Goal: Task Accomplishment & Management: Complete application form

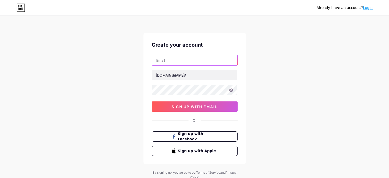
click at [169, 61] on input "text" at bounding box center [194, 60] width 85 height 10
paste input "[EMAIL_ADDRESS][DOMAIN_NAME]"
drag, startPoint x: 187, startPoint y: 61, endPoint x: 133, endPoint y: 63, distance: 54.0
click at [133, 63] on div "Already have an account? Login Create your account [EMAIL_ADDRESS][DOMAIN_NAME]…" at bounding box center [194, 98] width 389 height 196
type input "[EMAIL_ADDRESS][DOMAIN_NAME]"
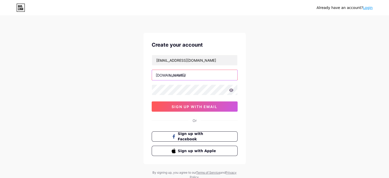
click at [195, 72] on input "text" at bounding box center [194, 75] width 85 height 10
paste input "gastelumattorneys"
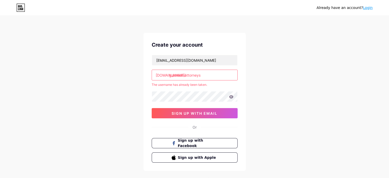
click at [206, 79] on input "gastelumattorneys" at bounding box center [194, 75] width 85 height 10
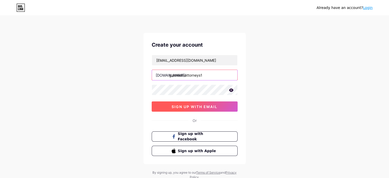
type input "gastelumattorneys1"
click at [202, 107] on span "sign up with email" at bounding box center [195, 106] width 46 height 4
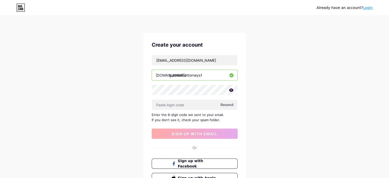
click at [201, 97] on div "[EMAIL_ADDRESS][DOMAIN_NAME] [DOMAIN_NAME]/ gastelumattorneys1 Resend Enter the…" at bounding box center [195, 97] width 86 height 84
click at [196, 102] on input "text" at bounding box center [194, 105] width 85 height 10
paste input "139010"
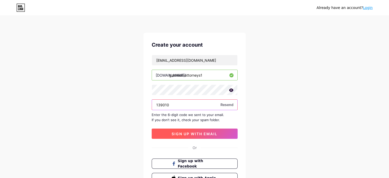
type input "139010"
click at [211, 134] on span "sign up with email" at bounding box center [195, 133] width 46 height 4
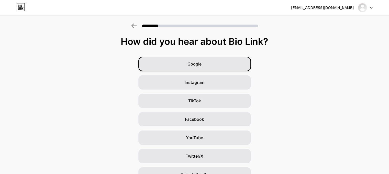
click at [226, 63] on div "Google" at bounding box center [194, 64] width 113 height 14
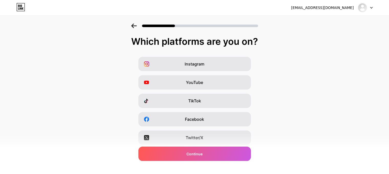
scroll to position [72, 0]
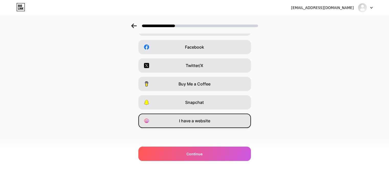
click at [185, 125] on div "I have a website" at bounding box center [194, 121] width 113 height 14
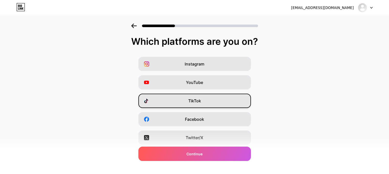
scroll to position [72, 4]
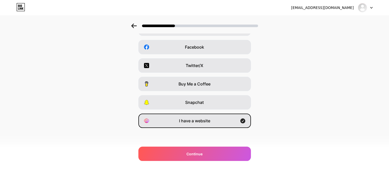
click at [215, 146] on div "Which platforms are you on? Instagram YouTube TikTok Facebook Twitter/X Buy Me …" at bounding box center [194, 58] width 389 height 189
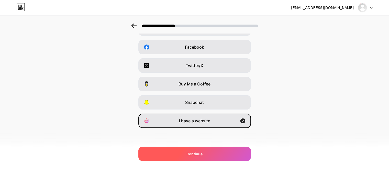
click at [212, 150] on div "Continue" at bounding box center [194, 154] width 113 height 14
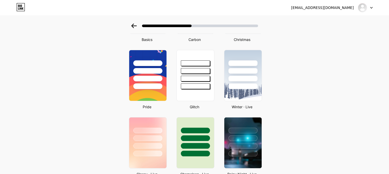
scroll to position [61, 0]
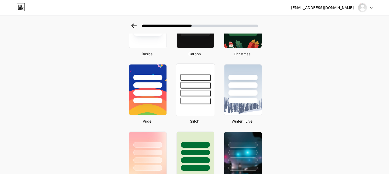
click at [195, 90] on div at bounding box center [195, 93] width 30 height 6
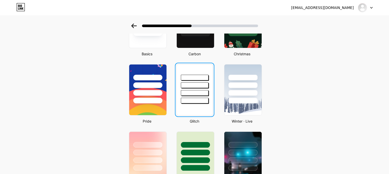
scroll to position [0, 0]
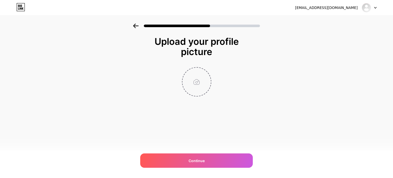
click at [199, 76] on input "file" at bounding box center [196, 82] width 28 height 28
type input "C:\fakepath\[PERSON_NAME] Attorneys Logo.jpg"
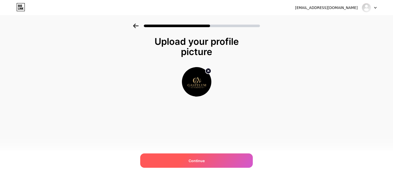
click at [224, 161] on div "Continue" at bounding box center [196, 160] width 113 height 14
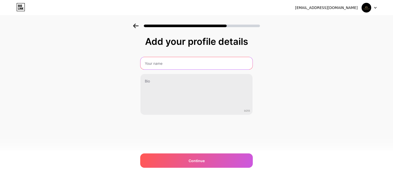
click at [164, 64] on input "text" at bounding box center [196, 63] width 112 height 12
paste input "[PERSON_NAME] Attorneys"
type input "[PERSON_NAME] Attorneys"
click at [216, 71] on div "[PERSON_NAME] Attorneys 0/255" at bounding box center [196, 86] width 113 height 58
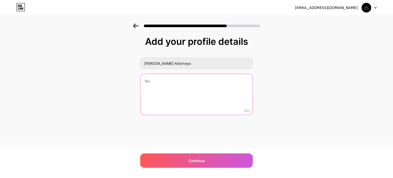
click at [216, 78] on textarea at bounding box center [196, 94] width 112 height 41
paste textarea "At [PERSON_NAME] Attorneys, we specialize in providing expert legal counsel for…"
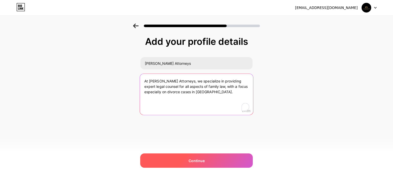
type textarea "At [PERSON_NAME] Attorneys, we specialize in providing expert legal counsel for…"
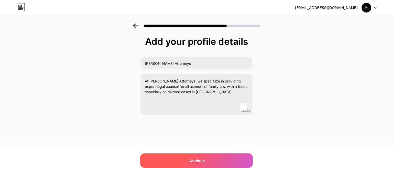
click at [221, 156] on div "Continue" at bounding box center [196, 160] width 113 height 14
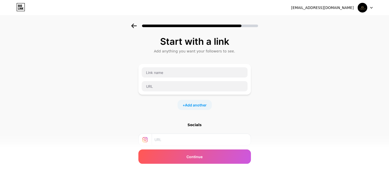
scroll to position [0, 4]
click at [174, 88] on input "text" at bounding box center [195, 86] width 106 height 10
paste input "[URL][DOMAIN_NAME]"
type input "[URL][DOMAIN_NAME]"
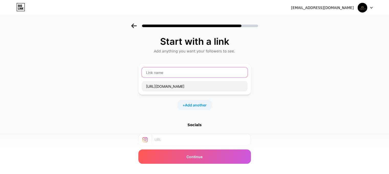
click at [152, 71] on input "text" at bounding box center [195, 72] width 106 height 10
paste input "Las Vegas Divorce Lawyer"
type input "Las Vegas Divorce Lawyer"
click at [191, 106] on span "Add another" at bounding box center [196, 104] width 22 height 5
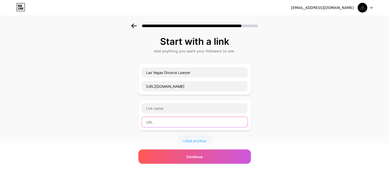
click at [184, 123] on input "text" at bounding box center [195, 122] width 106 height 10
paste input "[URL][DOMAIN_NAME]"
type input "[URL][DOMAIN_NAME]"
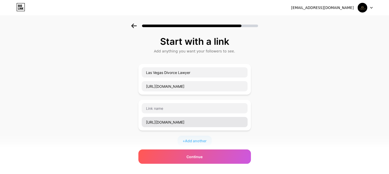
scroll to position [0, 0]
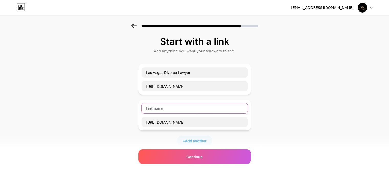
click at [160, 104] on input "text" at bounding box center [195, 108] width 106 height 10
paste input "Uncontested Divorce [GEOGRAPHIC_DATA]"
type input "Uncontested Divorce [GEOGRAPHIC_DATA]"
click at [185, 141] on span "Add another" at bounding box center [196, 140] width 22 height 5
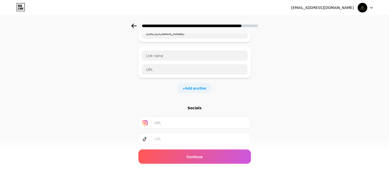
scroll to position [89, 4]
click at [168, 58] on input "text" at bounding box center [195, 55] width 106 height 10
paste input "Car Accident Lawyer [GEOGRAPHIC_DATA]"
type input "Car Accident Lawyer [GEOGRAPHIC_DATA]"
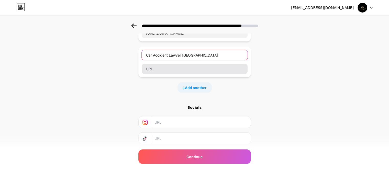
drag, startPoint x: 165, startPoint y: 58, endPoint x: 164, endPoint y: 69, distance: 11.0
click at [164, 69] on div "Car Accident Lawyer [GEOGRAPHIC_DATA]" at bounding box center [194, 62] width 106 height 25
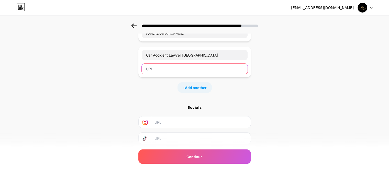
click at [164, 69] on input "text" at bounding box center [195, 69] width 106 height 10
paste input "[URL][DOMAIN_NAME]"
type input "[URL][DOMAIN_NAME]"
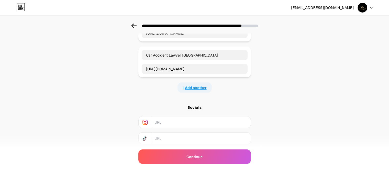
click at [185, 85] on span "Add another" at bounding box center [196, 87] width 22 height 5
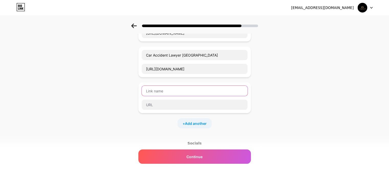
click at [183, 90] on input "text" at bounding box center [195, 91] width 106 height 10
paste input "[URL][DOMAIN_NAME][PERSON_NAME]"
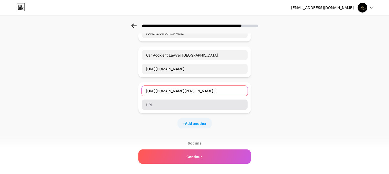
type input "[URL][DOMAIN_NAME][PERSON_NAME] |"
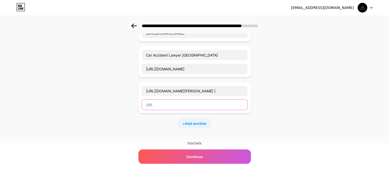
scroll to position [0, 0]
click at [189, 108] on input "text" at bounding box center [195, 105] width 106 height 10
paste input "[URL][DOMAIN_NAME][PERSON_NAME]"
type input "[URL][DOMAIN_NAME][PERSON_NAME]"
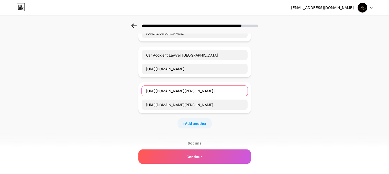
click at [167, 91] on input "[URL][DOMAIN_NAME][PERSON_NAME] |" at bounding box center [195, 91] width 106 height 10
click at [152, 89] on input "[URL][DOMAIN_NAME][PERSON_NAME] |" at bounding box center [195, 91] width 106 height 10
drag, startPoint x: 156, startPoint y: 90, endPoint x: 123, endPoint y: 90, distance: 33.5
click at [123, 90] on div "Start with a link Add anything you want your followers to see. Las Vegas Divorc…" at bounding box center [194, 78] width 389 height 287
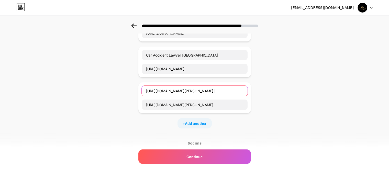
paste input "[PERSON_NAME] Attorneys"
drag, startPoint x: 207, startPoint y: 91, endPoint x: 267, endPoint y: 97, distance: 59.9
click at [267, 97] on div "Start with a link Add anything you want your followers to see. Las Vegas Divorc…" at bounding box center [194, 78] width 389 height 287
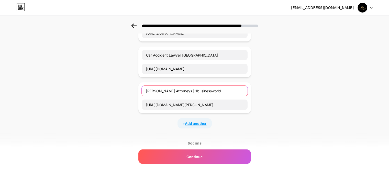
type input "[PERSON_NAME] Attorneys | 1businessworld"
click at [193, 121] on span "Add another" at bounding box center [196, 123] width 22 height 5
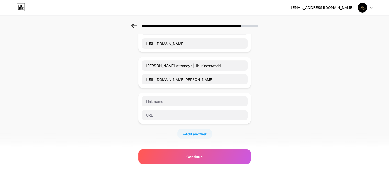
scroll to position [115, 4]
click at [200, 119] on input "text" at bounding box center [195, 115] width 106 height 10
paste input "[URL][DOMAIN_NAME][PERSON_NAME]"
type input "[URL][DOMAIN_NAME][PERSON_NAME]"
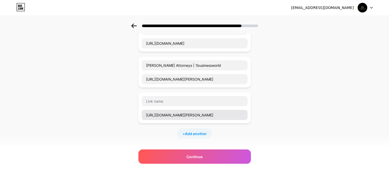
scroll to position [0, 0]
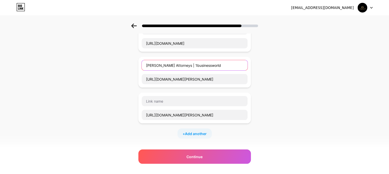
drag, startPoint x: 181, startPoint y: 64, endPoint x: 138, endPoint y: 67, distance: 42.8
click at [138, 67] on div "[PERSON_NAME] Attorneys | 1businessworld [URL][DOMAIN_NAME][PERSON_NAME]" at bounding box center [194, 72] width 113 height 31
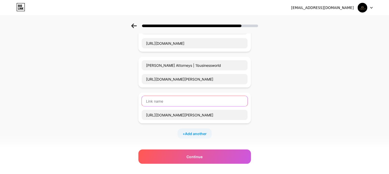
click at [173, 101] on input "text" at bounding box center [195, 101] width 106 height 10
paste input "[PERSON_NAME] Attorneys |"
click at [169, 107] on div "[PERSON_NAME] Attorneys | [URL][DOMAIN_NAME][PERSON_NAME]" at bounding box center [194, 108] width 106 height 25
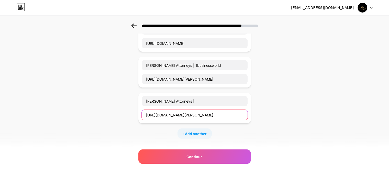
click at [166, 114] on input "[URL][DOMAIN_NAME][PERSON_NAME]" at bounding box center [195, 115] width 106 height 10
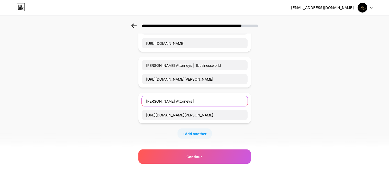
click at [200, 100] on input "[PERSON_NAME] Attorneys |" at bounding box center [195, 101] width 106 height 10
paste input "nextdoor"
type input "[PERSON_NAME] Attorneys | nextdoor"
click at [197, 135] on div "+ Add another" at bounding box center [195, 133] width 34 height 10
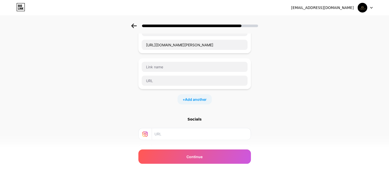
scroll to position [185, 4]
click at [204, 79] on input "text" at bounding box center [195, 80] width 106 height 10
paste input "[URL][DOMAIN_NAME]"
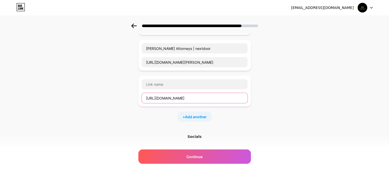
scroll to position [168, 4]
type input "[URL][DOMAIN_NAME]"
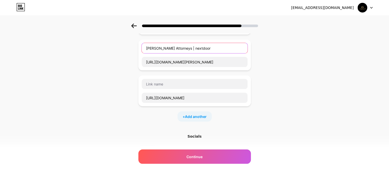
scroll to position [0, 0]
drag, startPoint x: 181, startPoint y: 45, endPoint x: 140, endPoint y: 52, distance: 42.0
click at [141, 52] on div "[PERSON_NAME] Attorneys | nextdoor [URL][DOMAIN_NAME][PERSON_NAME]" at bounding box center [194, 55] width 106 height 25
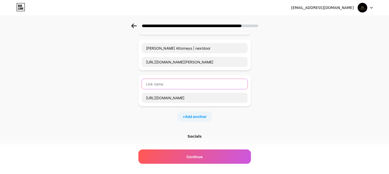
click at [155, 84] on input "text" at bounding box center [195, 84] width 106 height 10
paste input "[PERSON_NAME] Attorneys |"
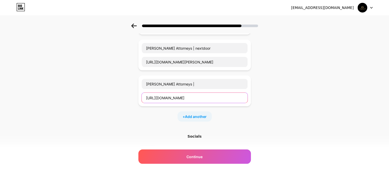
click at [169, 94] on input "[URL][DOMAIN_NAME]" at bounding box center [195, 98] width 106 height 10
click at [197, 89] on div "[PERSON_NAME] Attorneys | [URL][DOMAIN_NAME]" at bounding box center [194, 91] width 106 height 25
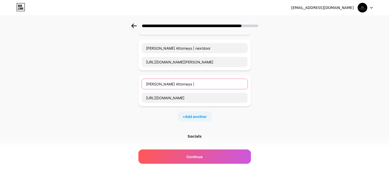
click at [196, 87] on input "[PERSON_NAME] Attorneys |" at bounding box center [195, 84] width 106 height 10
paste input "callupcontact"
click at [182, 85] on input "[PERSON_NAME] Attorneys | callupcontact" at bounding box center [195, 84] width 106 height 10
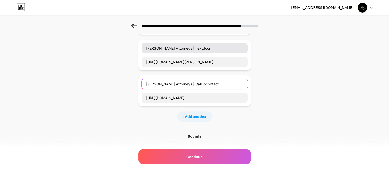
type input "[PERSON_NAME] Attorneys | Callupcontact"
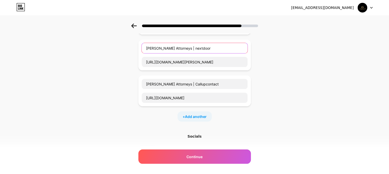
click at [182, 49] on input "[PERSON_NAME] Attorneys | nextdoor" at bounding box center [195, 48] width 106 height 10
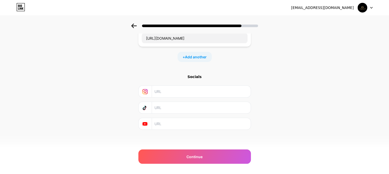
type input "[PERSON_NAME] Attorneys | Nextdoor"
click at [190, 91] on input "text" at bounding box center [200, 92] width 93 height 12
paste input "[URL][DOMAIN_NAME]"
type input "[URL][DOMAIN_NAME]"
click at [165, 123] on input "text" at bounding box center [200, 124] width 93 height 12
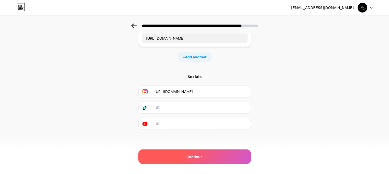
click at [187, 154] on div "Continue" at bounding box center [194, 156] width 113 height 14
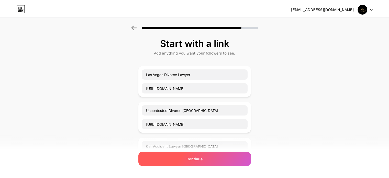
scroll to position [0, 0]
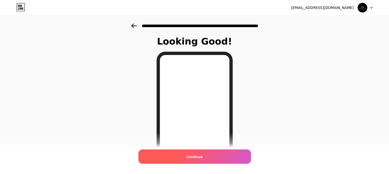
click at [195, 156] on span "Continue" at bounding box center [194, 156] width 16 height 5
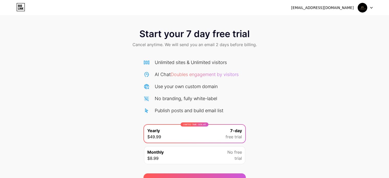
click at [229, 153] on span "No free" at bounding box center [234, 152] width 15 height 6
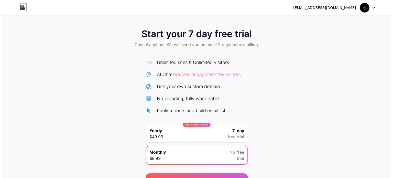
scroll to position [28, 0]
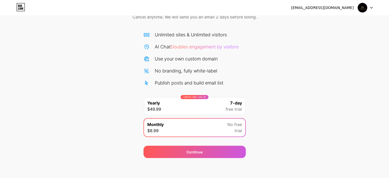
click at [229, 153] on div "Continue" at bounding box center [194, 152] width 102 height 12
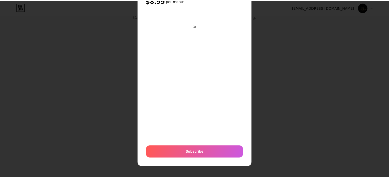
scroll to position [23, 0]
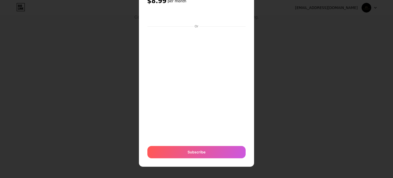
click at [270, 36] on div at bounding box center [196, 66] width 393 height 178
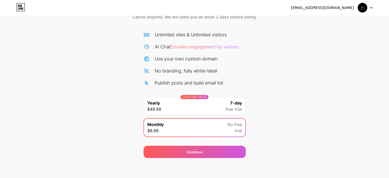
click at [364, 10] on img at bounding box center [363, 8] width 10 height 10
click at [20, 6] on icon at bounding box center [20, 6] width 1 height 2
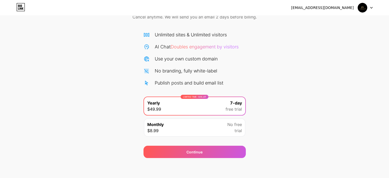
scroll to position [27, 0]
